Goal: Task Accomplishment & Management: Complete application form

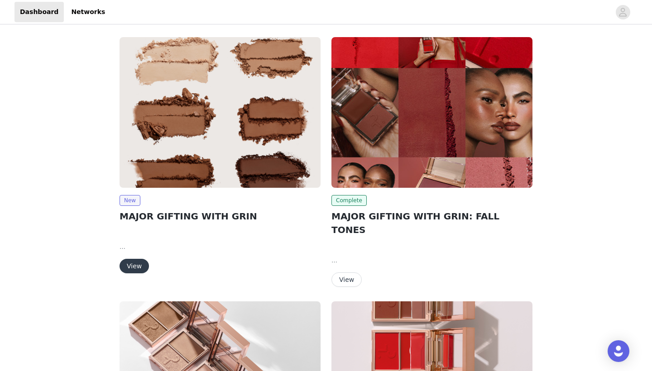
click at [135, 264] on button "View" at bounding box center [133, 266] width 29 height 14
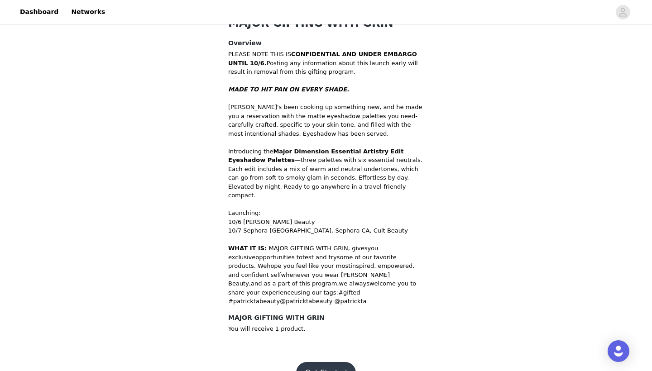
scroll to position [263, 0]
click at [339, 363] on button "Get Started" at bounding box center [326, 374] width 60 height 22
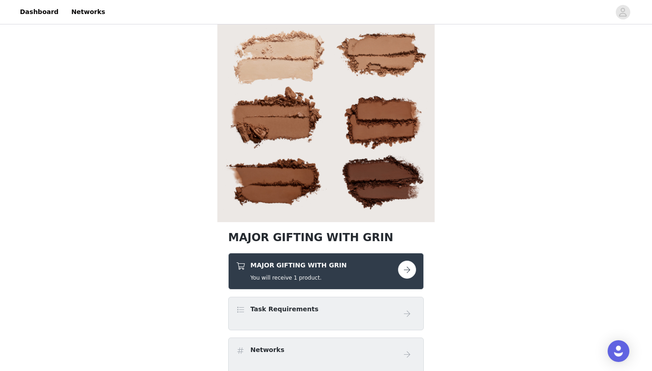
scroll to position [68, 0]
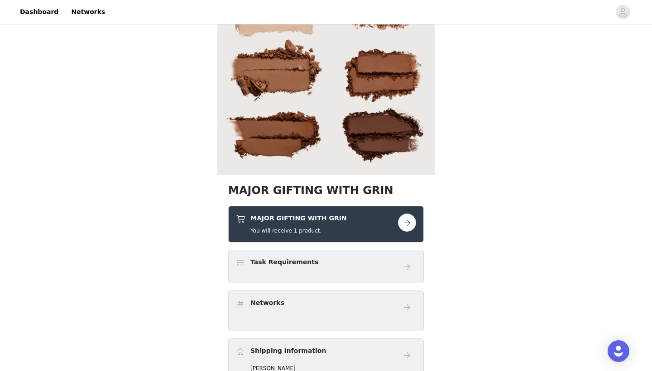
click at [403, 225] on button "button" at bounding box center [407, 223] width 18 height 18
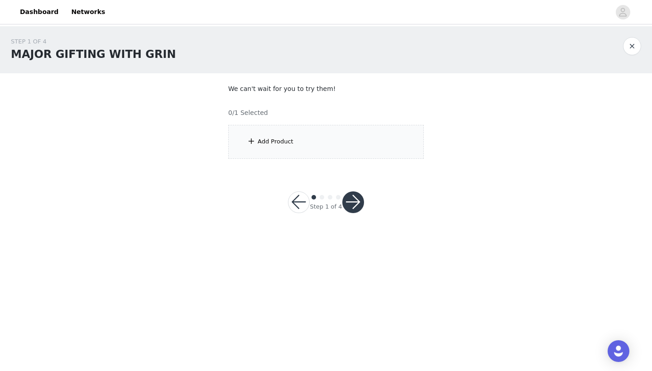
click at [322, 144] on div "Add Product" at bounding box center [326, 142] width 196 height 34
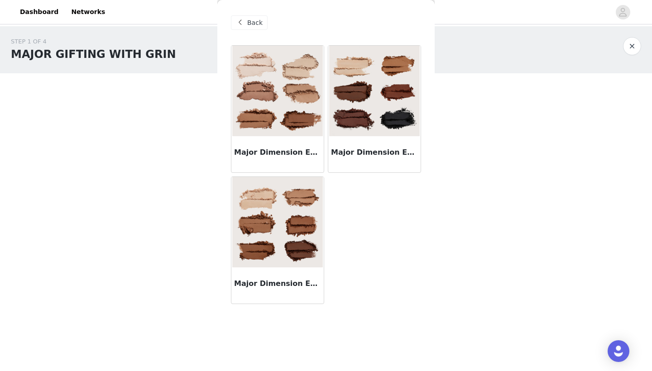
click at [383, 116] on img at bounding box center [374, 91] width 91 height 91
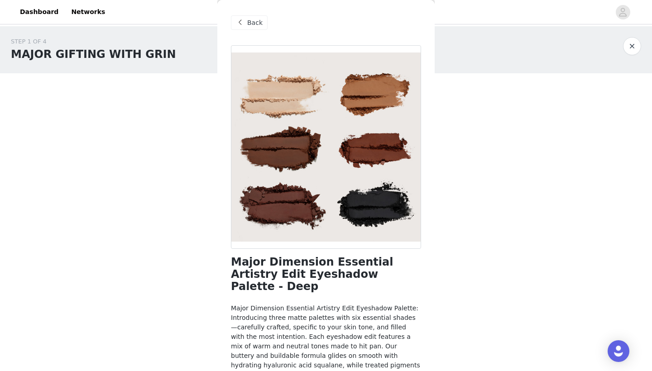
click at [257, 27] on span "Back" at bounding box center [254, 23] width 15 height 10
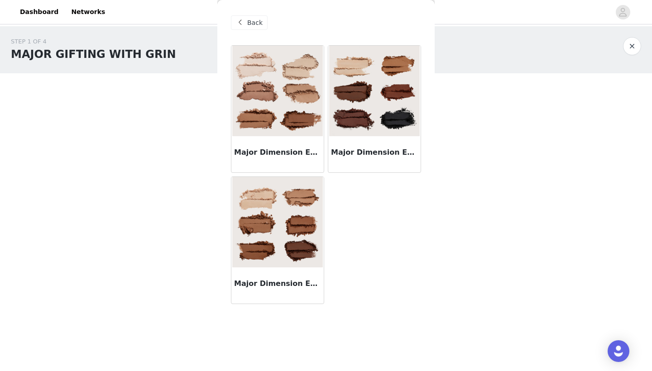
click at [304, 202] on img at bounding box center [277, 222] width 91 height 91
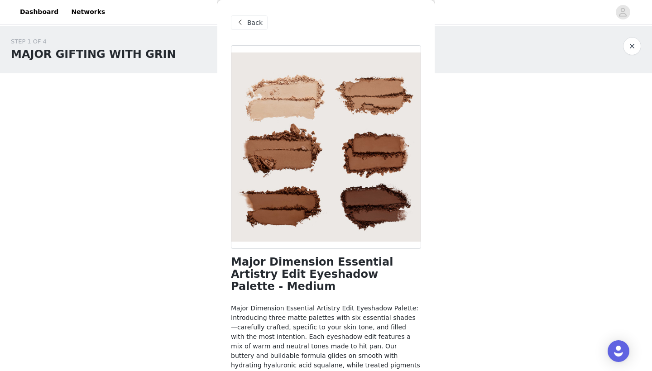
click at [234, 25] on div "Back" at bounding box center [249, 22] width 37 height 14
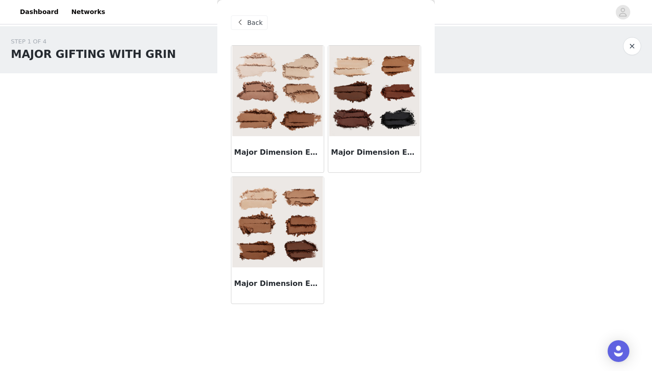
click at [386, 159] on div "Major Dimension Essential Artistry Edit Eyeshadow Palette - Deep" at bounding box center [374, 154] width 92 height 36
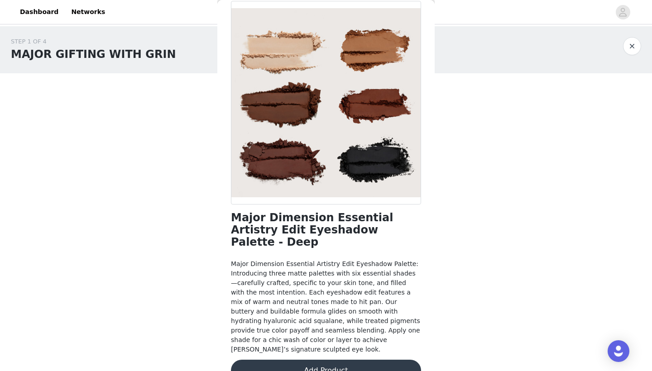
scroll to position [44, 0]
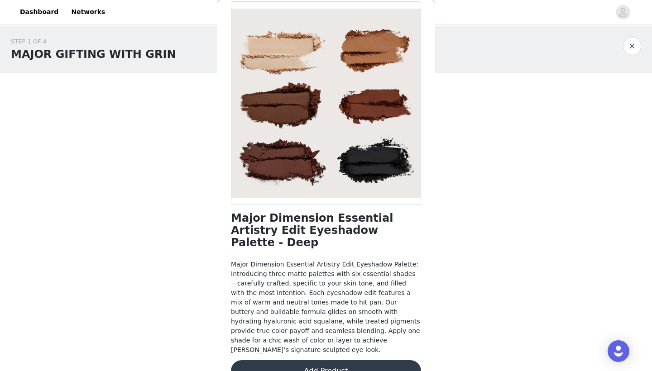
click at [327, 360] on button "Add Product" at bounding box center [326, 371] width 190 height 22
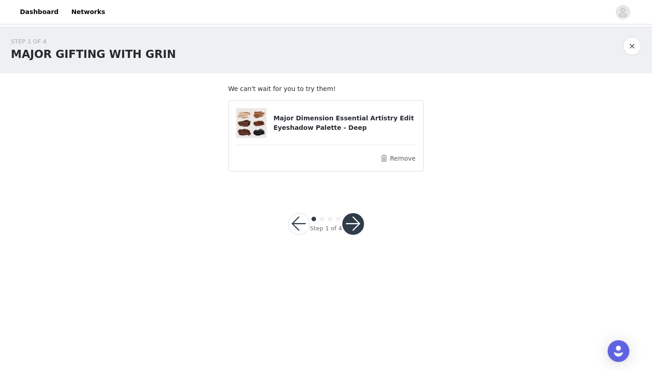
click at [358, 223] on button "button" at bounding box center [353, 224] width 22 height 22
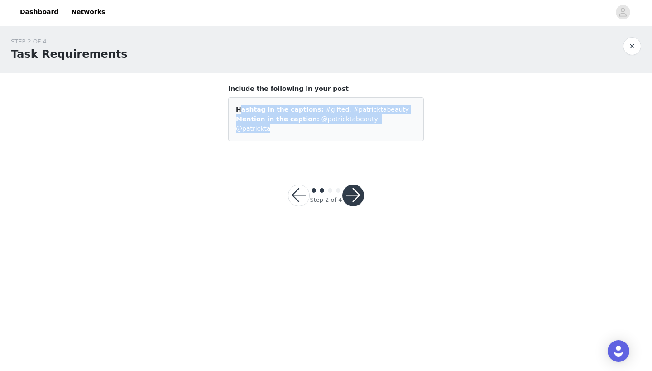
drag, startPoint x: 401, startPoint y: 119, endPoint x: 229, endPoint y: 108, distance: 171.4
click at [229, 108] on div "Hashtag in the captions: #gifted, #patricktabeauty Mention in the caption: @pat…" at bounding box center [326, 119] width 196 height 44
copy div "Hashtag in the captions: #gifted, #patricktabeauty Mention in the caption: @pat…"
click at [353, 186] on button "button" at bounding box center [353, 196] width 22 height 22
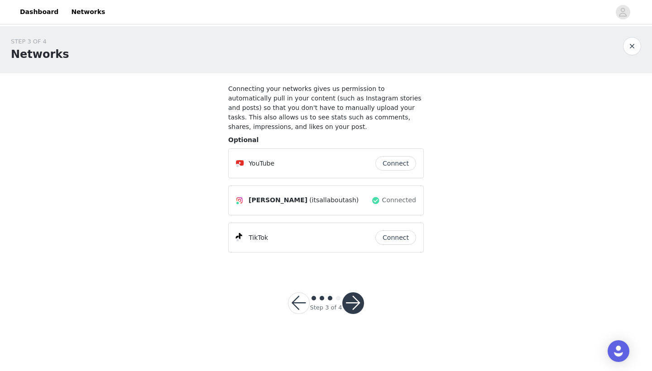
click at [398, 239] on button "Connect" at bounding box center [395, 237] width 41 height 14
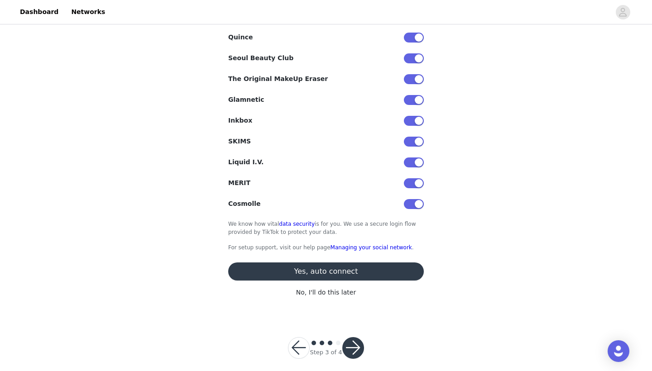
scroll to position [260, 0]
click at [295, 339] on button "button" at bounding box center [299, 349] width 22 height 22
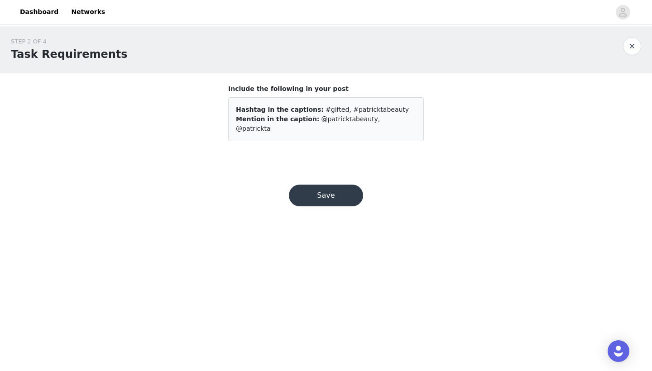
click at [343, 189] on button "Save" at bounding box center [326, 196] width 74 height 22
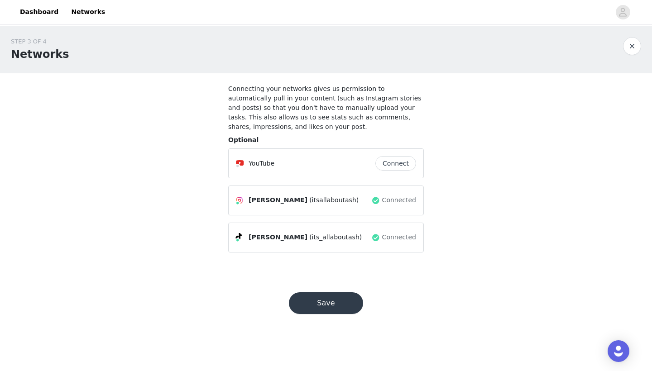
click at [336, 305] on button "Save" at bounding box center [326, 303] width 74 height 22
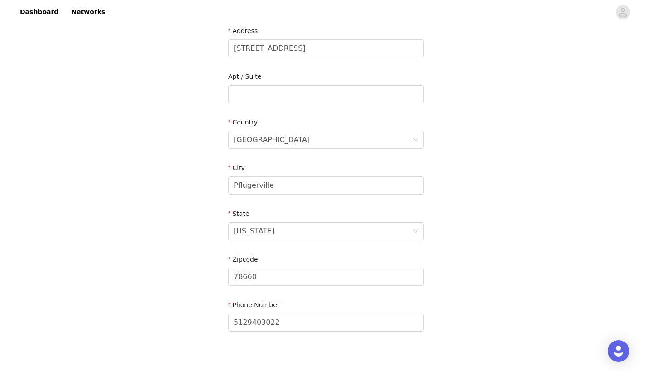
scroll to position [219, 0]
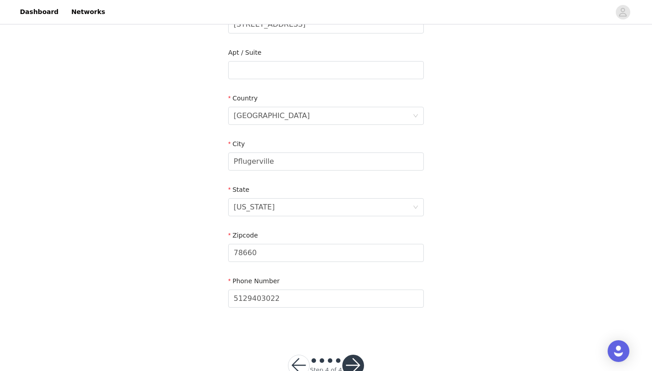
click at [356, 358] on button "button" at bounding box center [353, 366] width 22 height 22
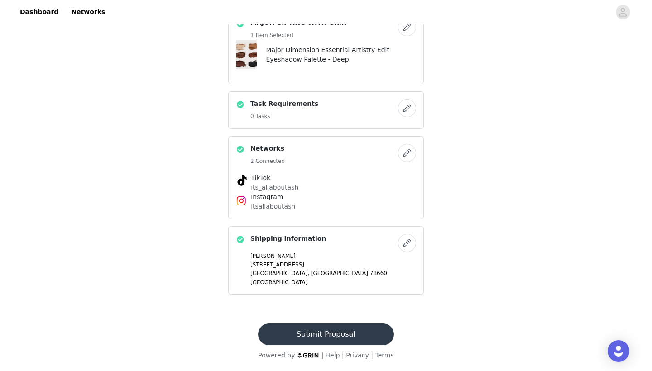
click at [328, 330] on button "Submit Proposal" at bounding box center [325, 335] width 135 height 22
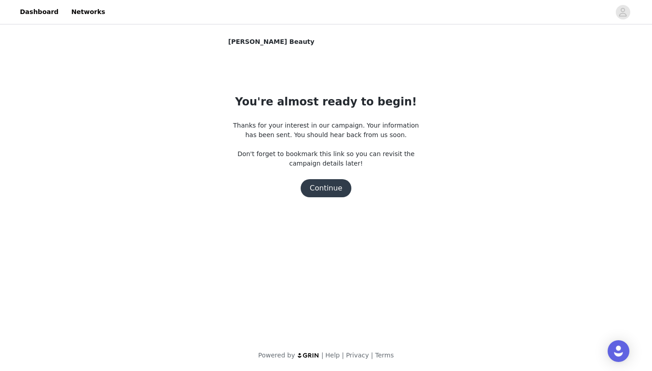
click at [325, 187] on button "Continue" at bounding box center [326, 188] width 51 height 18
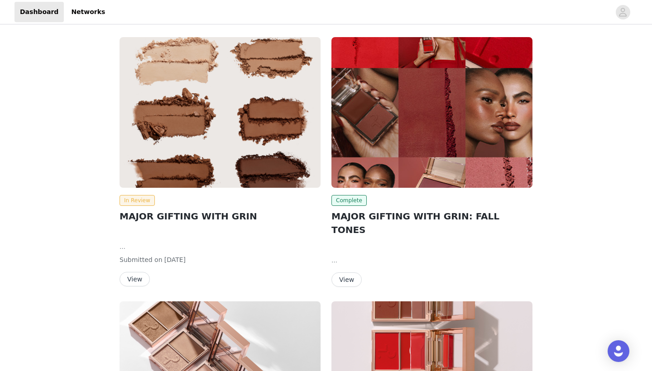
click at [134, 276] on button "View" at bounding box center [134, 279] width 30 height 14
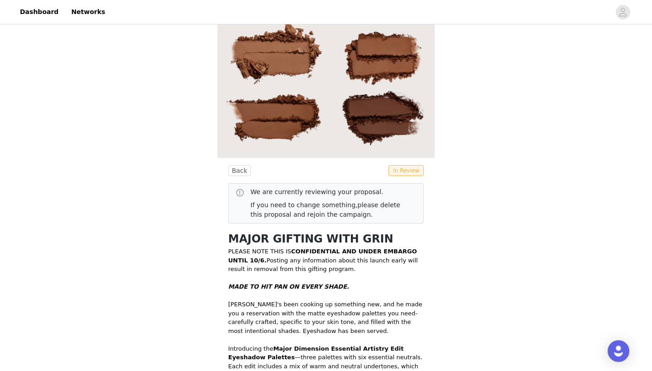
scroll to position [86, 0]
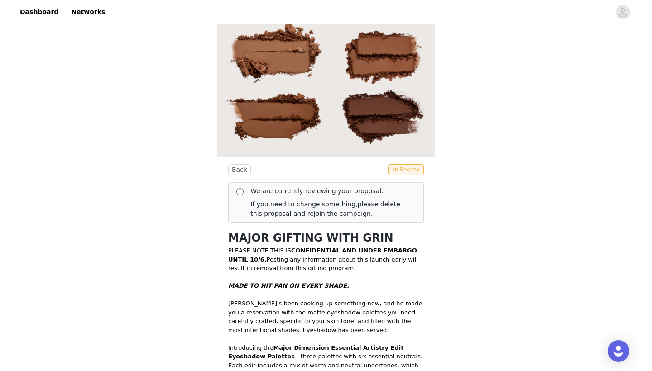
drag, startPoint x: 272, startPoint y: 344, endPoint x: 254, endPoint y: 356, distance: 22.2
click at [254, 356] on p "Introducing the Major Dimension Essential Artistry Edit Eyeshadow Palettes —thr…" at bounding box center [326, 370] width 196 height 53
copy strong "Major Dimension Essential Artistry Edit Eyeshadow Palettes"
